Goal: Task Accomplishment & Management: Use online tool/utility

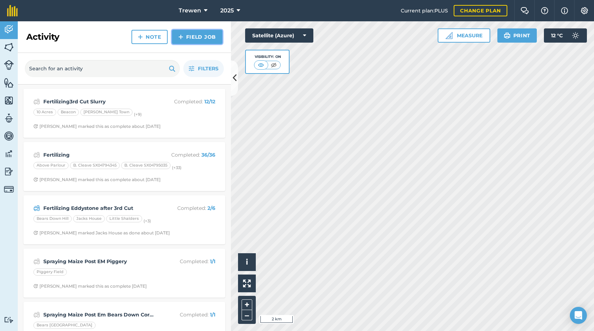
click at [190, 32] on link "Field Job" at bounding box center [197, 37] width 50 height 14
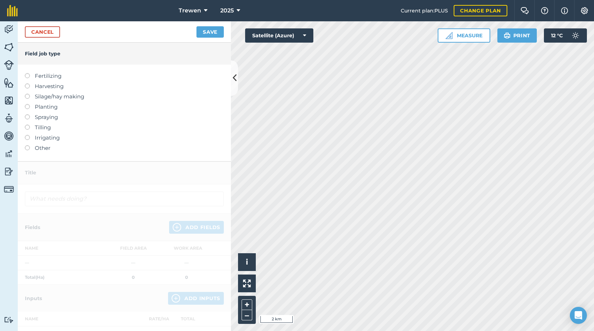
click at [42, 78] on label "Fertilizing" at bounding box center [124, 76] width 199 height 9
type input "Fertilizing"
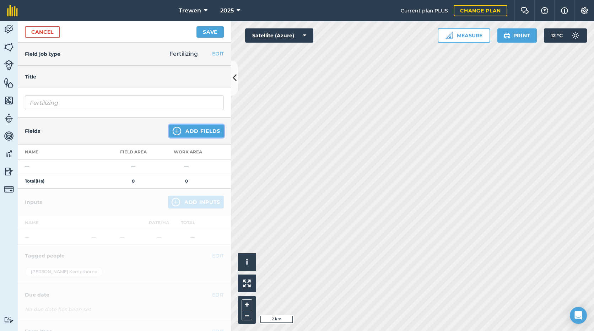
click at [183, 129] on button "Add Fields" at bounding box center [196, 131] width 55 height 13
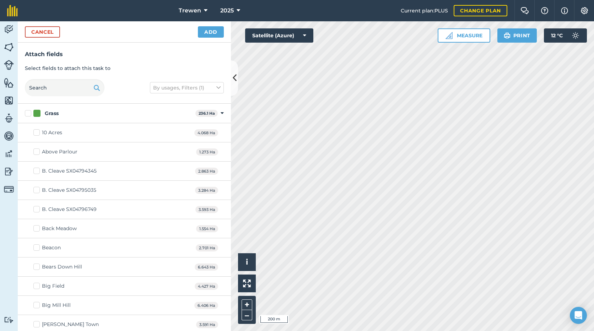
checkbox input "true"
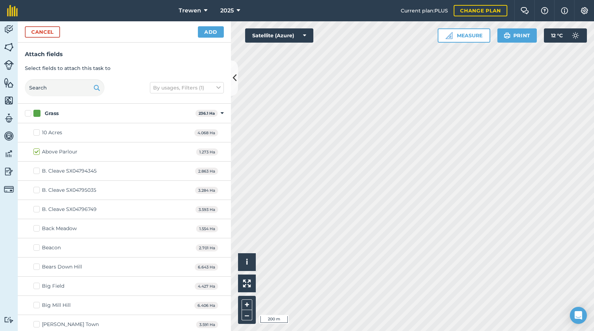
checkbox input "true"
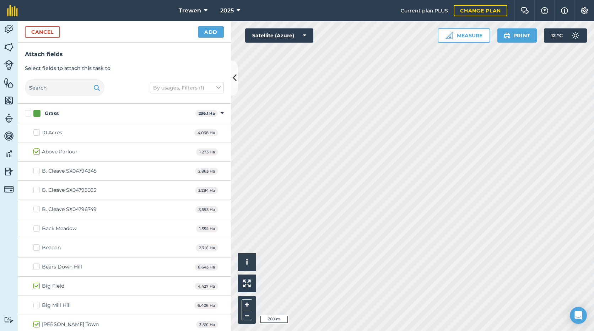
checkbox input "true"
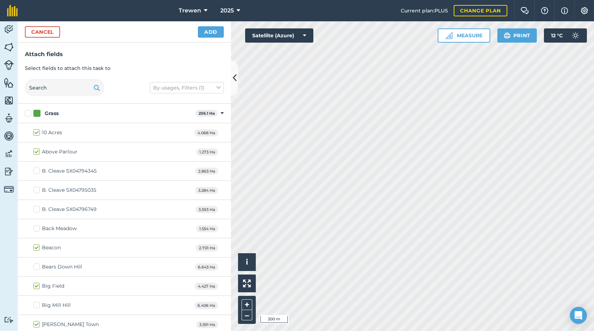
checkbox input "true"
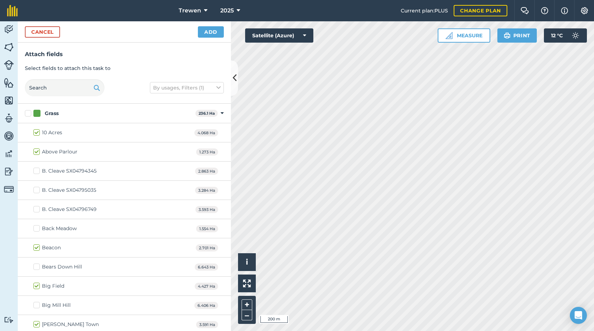
checkbox input "true"
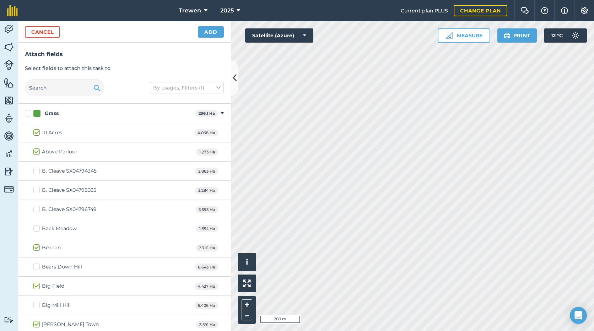
checkbox input "true"
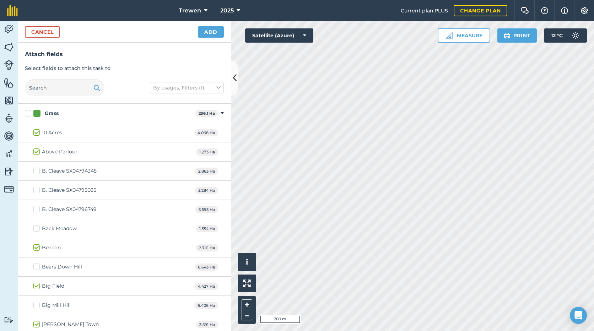
click at [197, 33] on div "Cancel Add" at bounding box center [124, 31] width 213 height 21
click at [200, 35] on button "Add" at bounding box center [211, 31] width 26 height 11
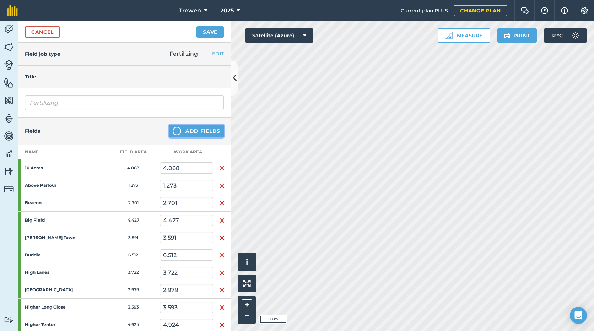
click at [183, 134] on button "Add Fields" at bounding box center [196, 131] width 55 height 13
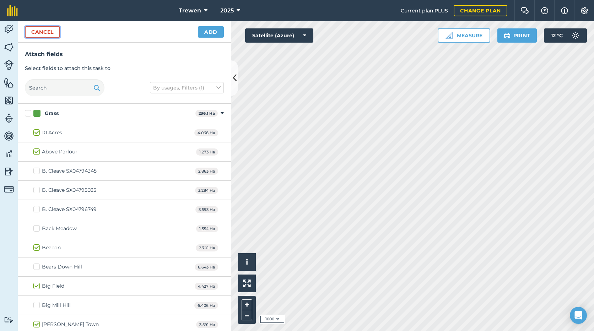
click at [40, 31] on button "Cancel" at bounding box center [42, 31] width 35 height 11
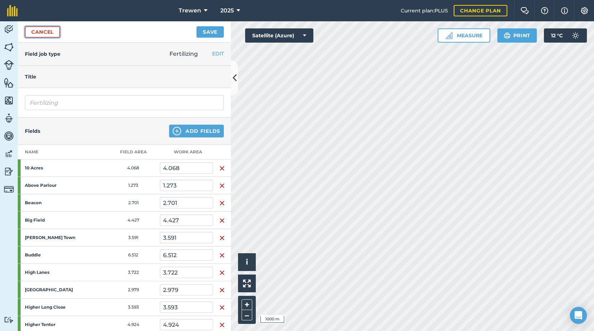
click at [40, 31] on link "Cancel" at bounding box center [42, 31] width 35 height 11
